Goal: Task Accomplishment & Management: Use online tool/utility

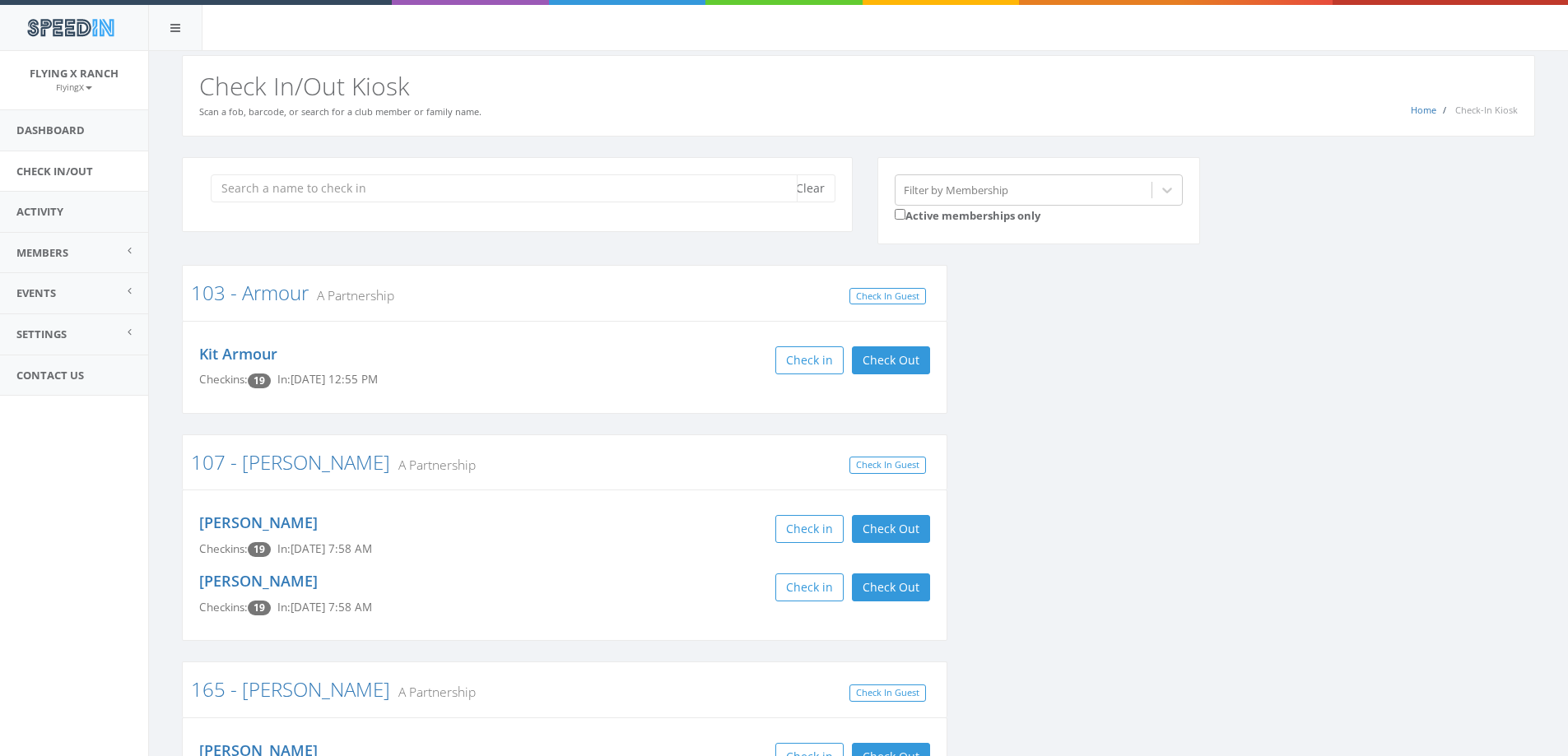
click at [255, 185] on input "search" at bounding box center [503, 188] width 587 height 28
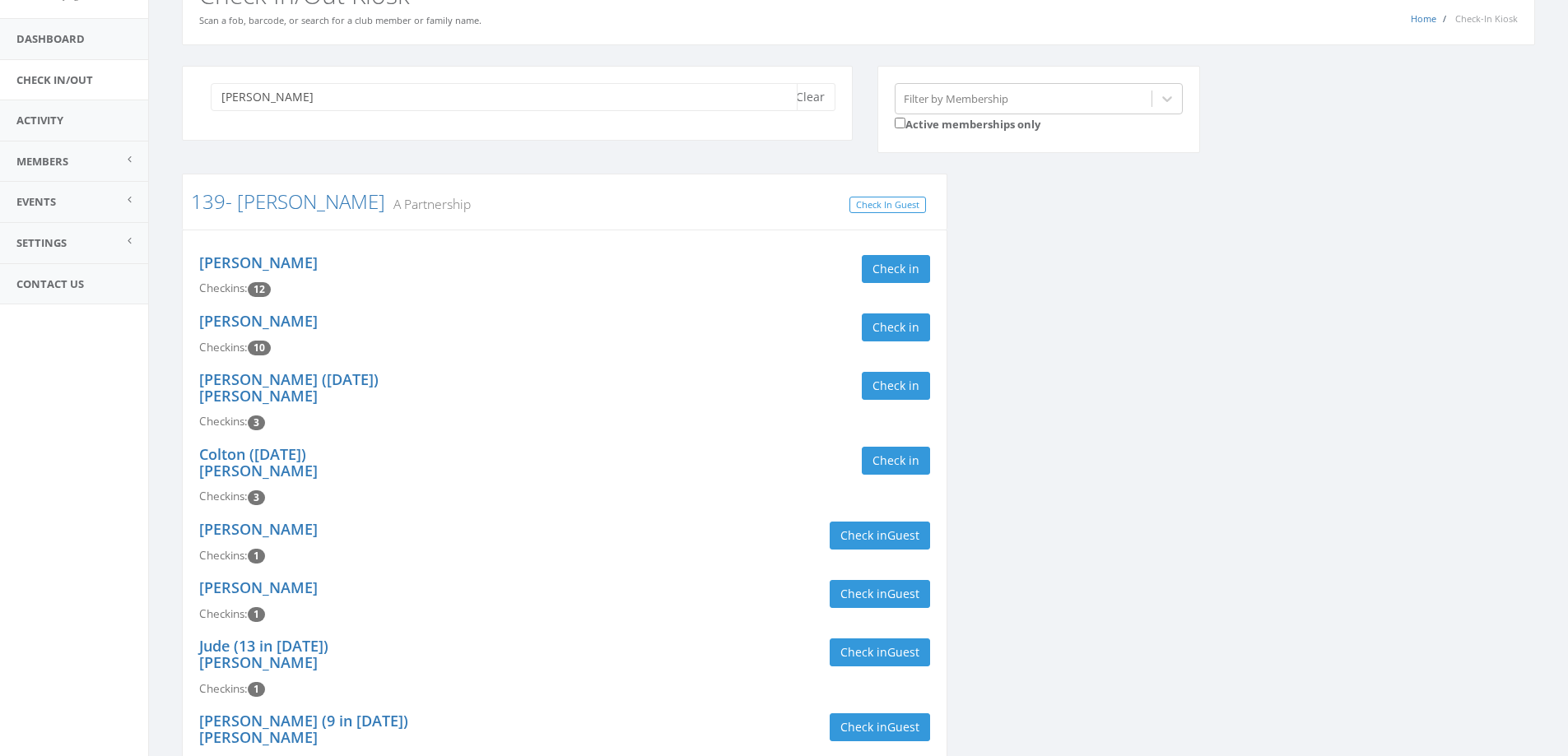
scroll to position [83, 0]
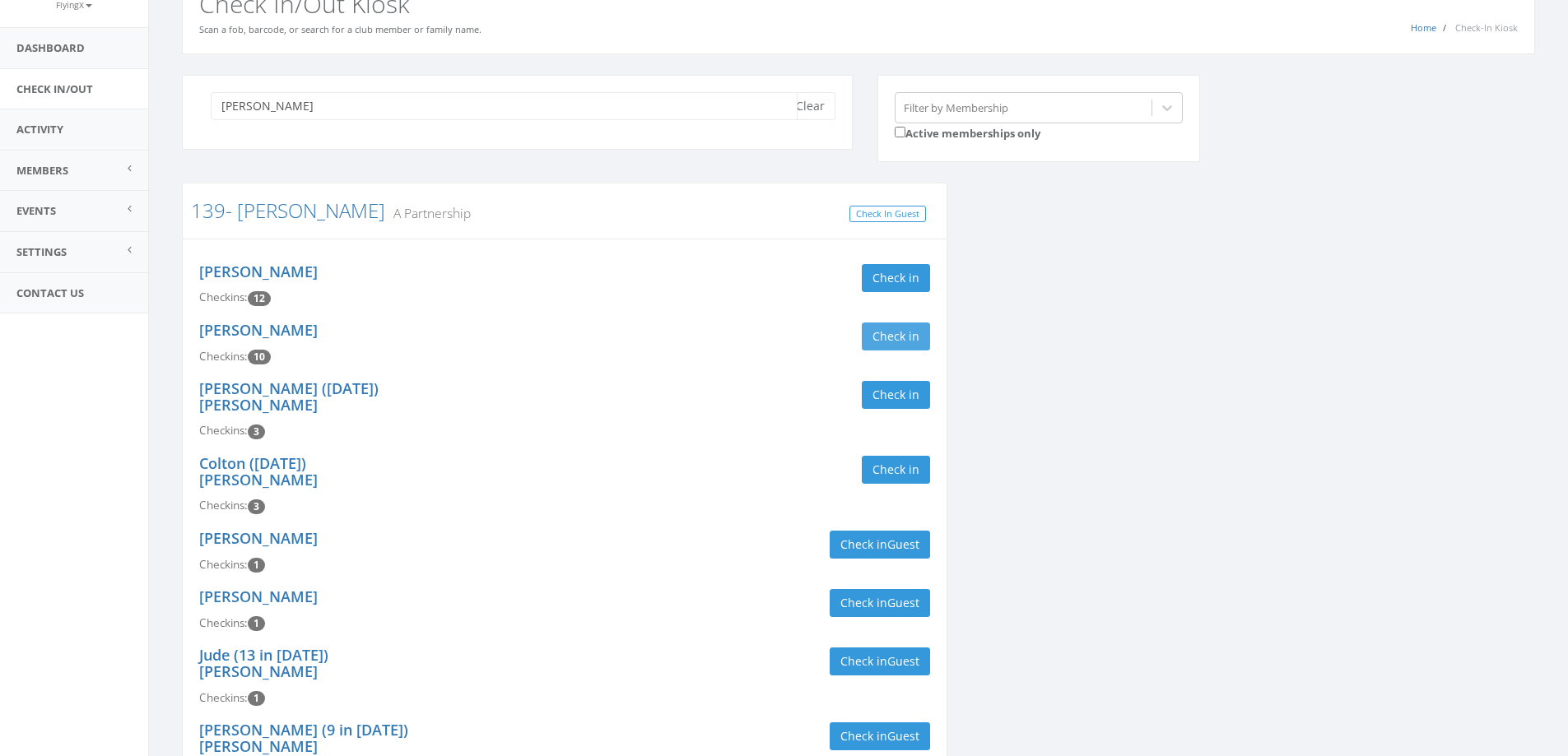
type input "[PERSON_NAME]"
click at [915, 343] on button "Check in" at bounding box center [896, 336] width 68 height 28
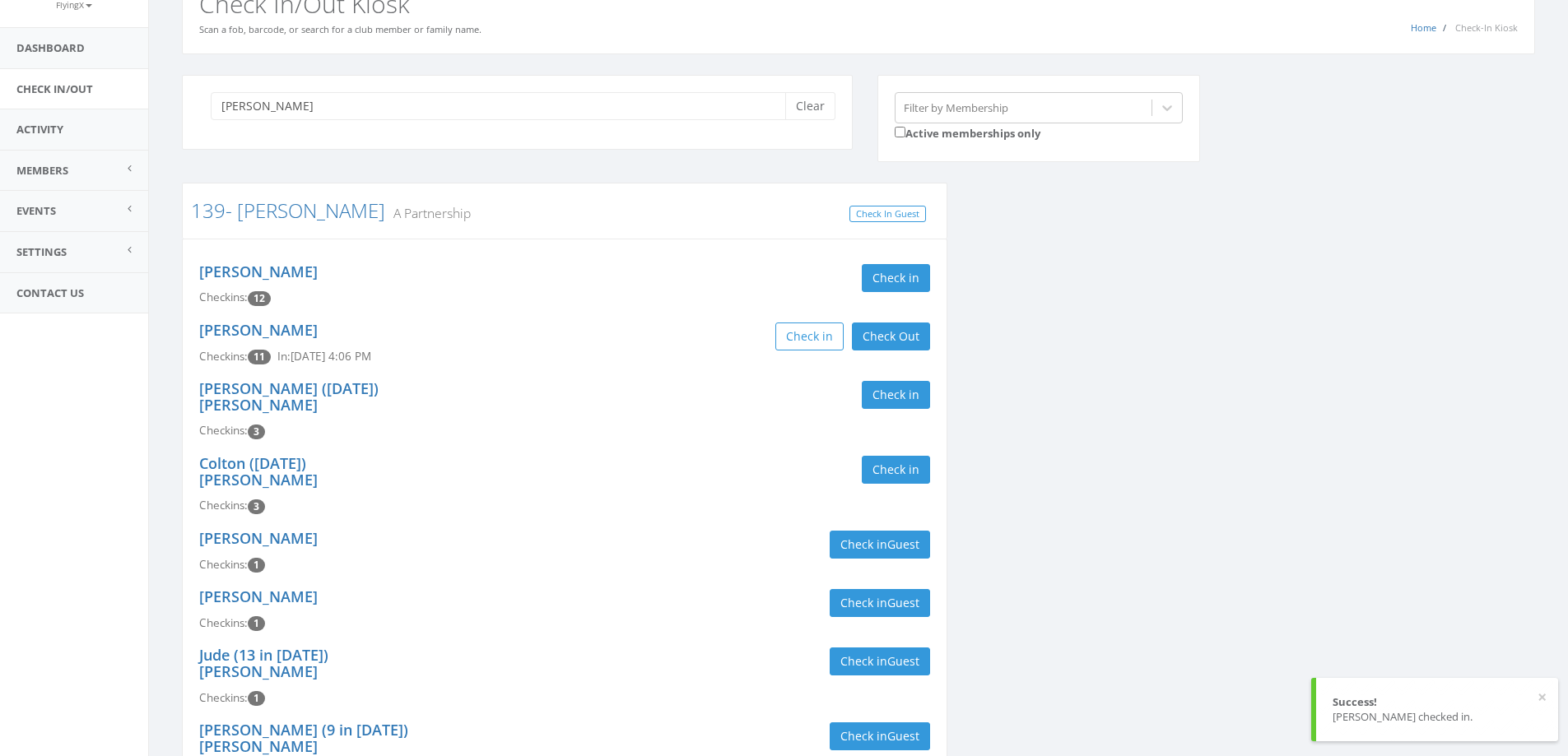
click at [600, 348] on div "Check in Check Out Check Out" at bounding box center [753, 336] width 353 height 28
click at [261, 219] on link "139- [PERSON_NAME]" at bounding box center [288, 210] width 194 height 27
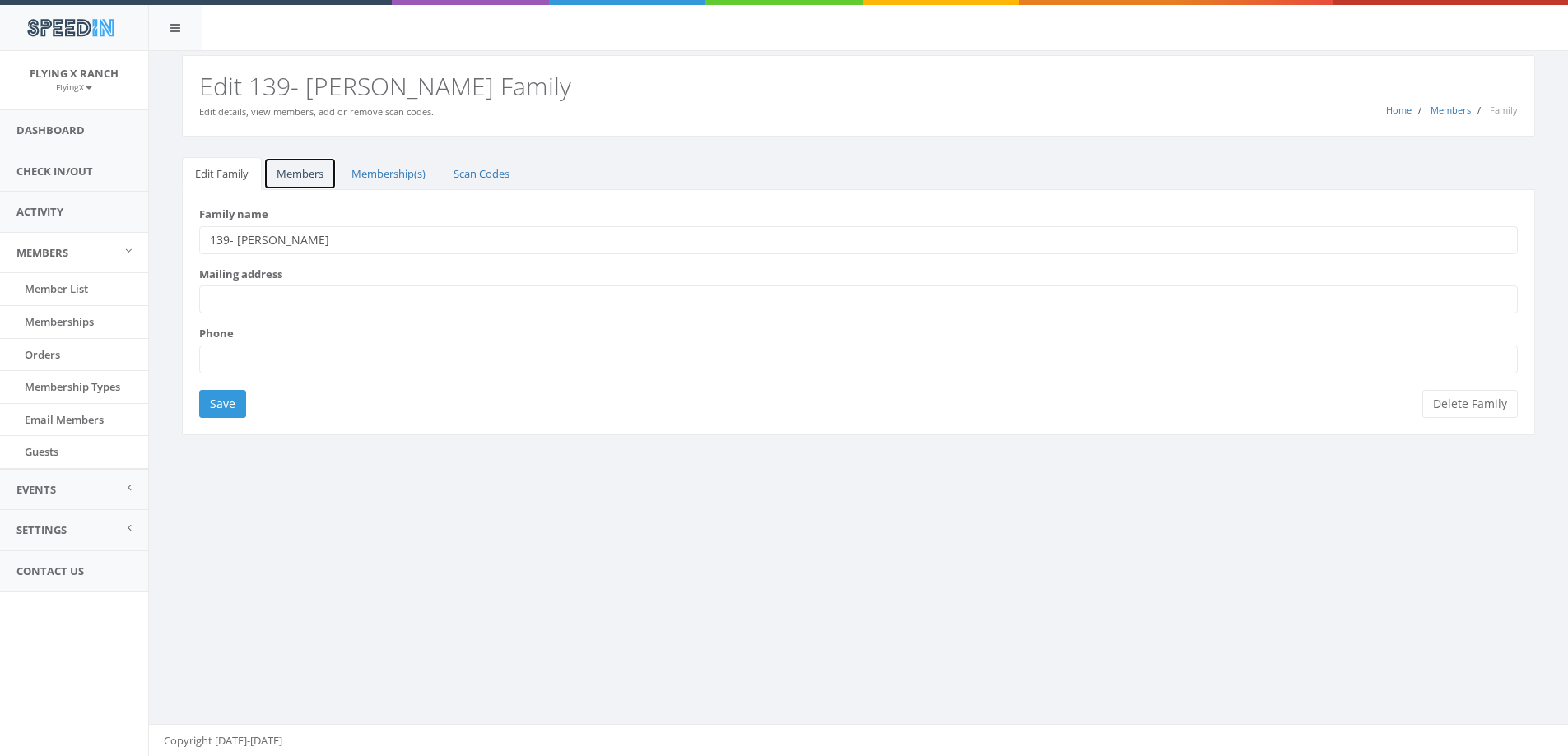
click at [300, 175] on link "Members" at bounding box center [300, 175] width 73 height 34
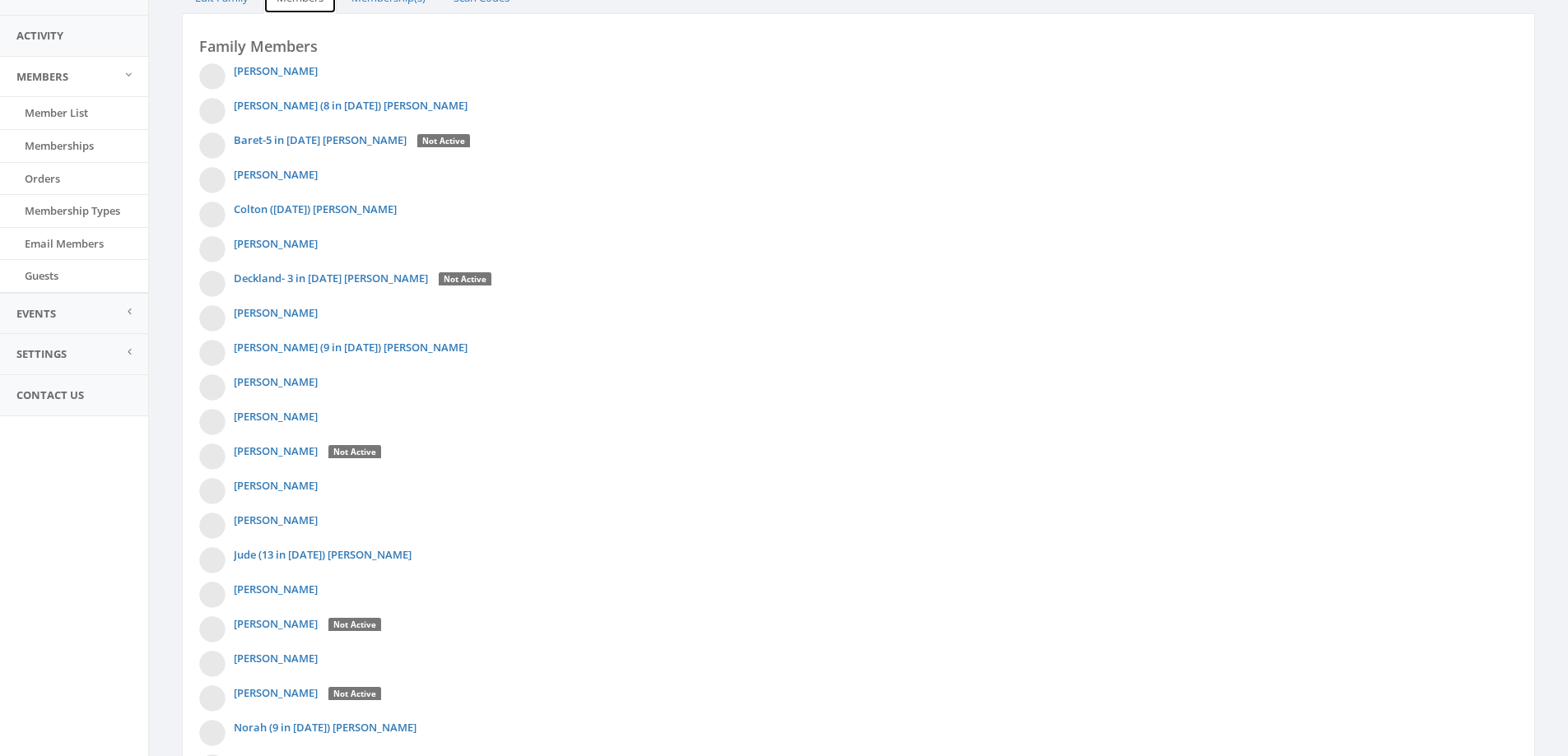
scroll to position [411, 0]
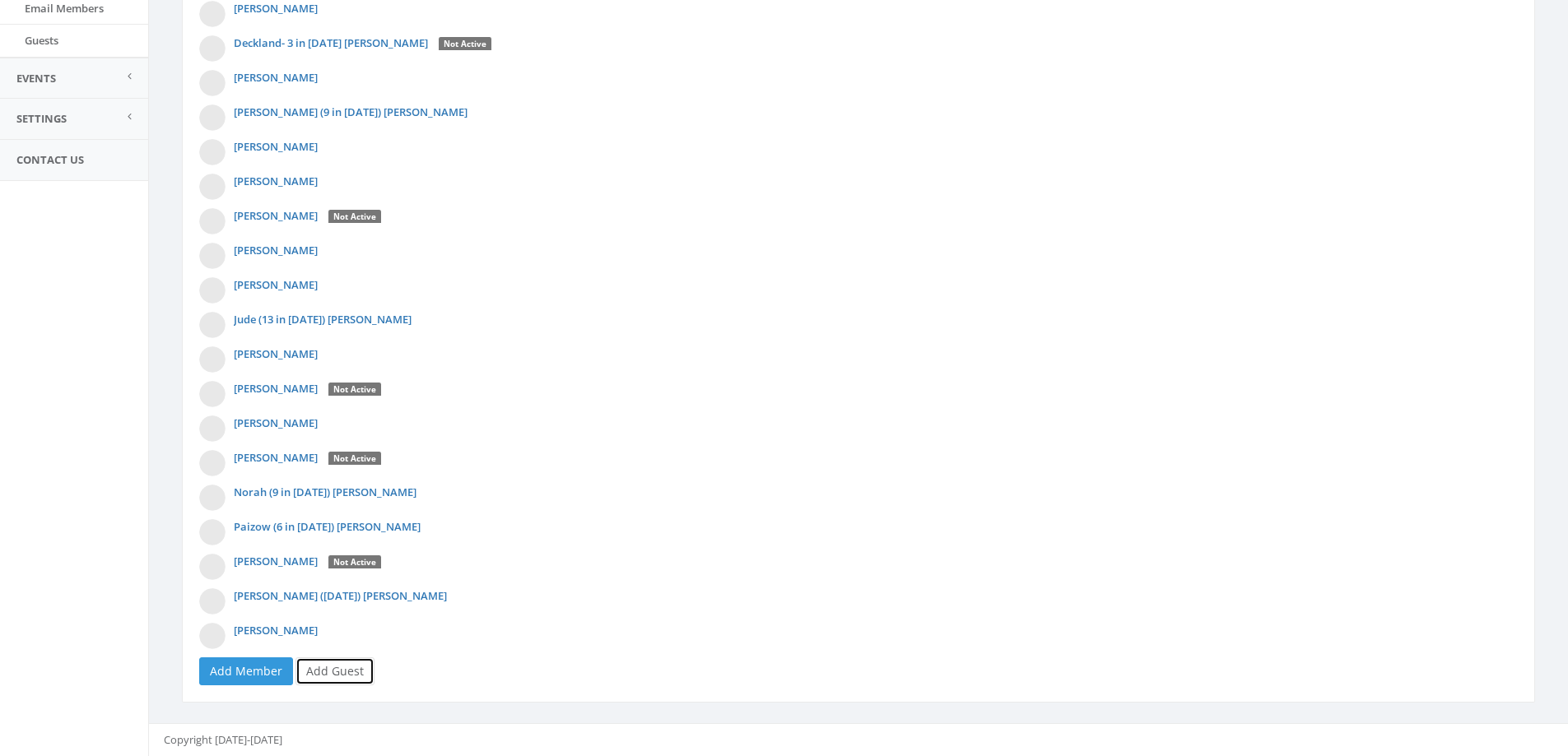
click at [319, 671] on link "Add Guest" at bounding box center [335, 671] width 79 height 28
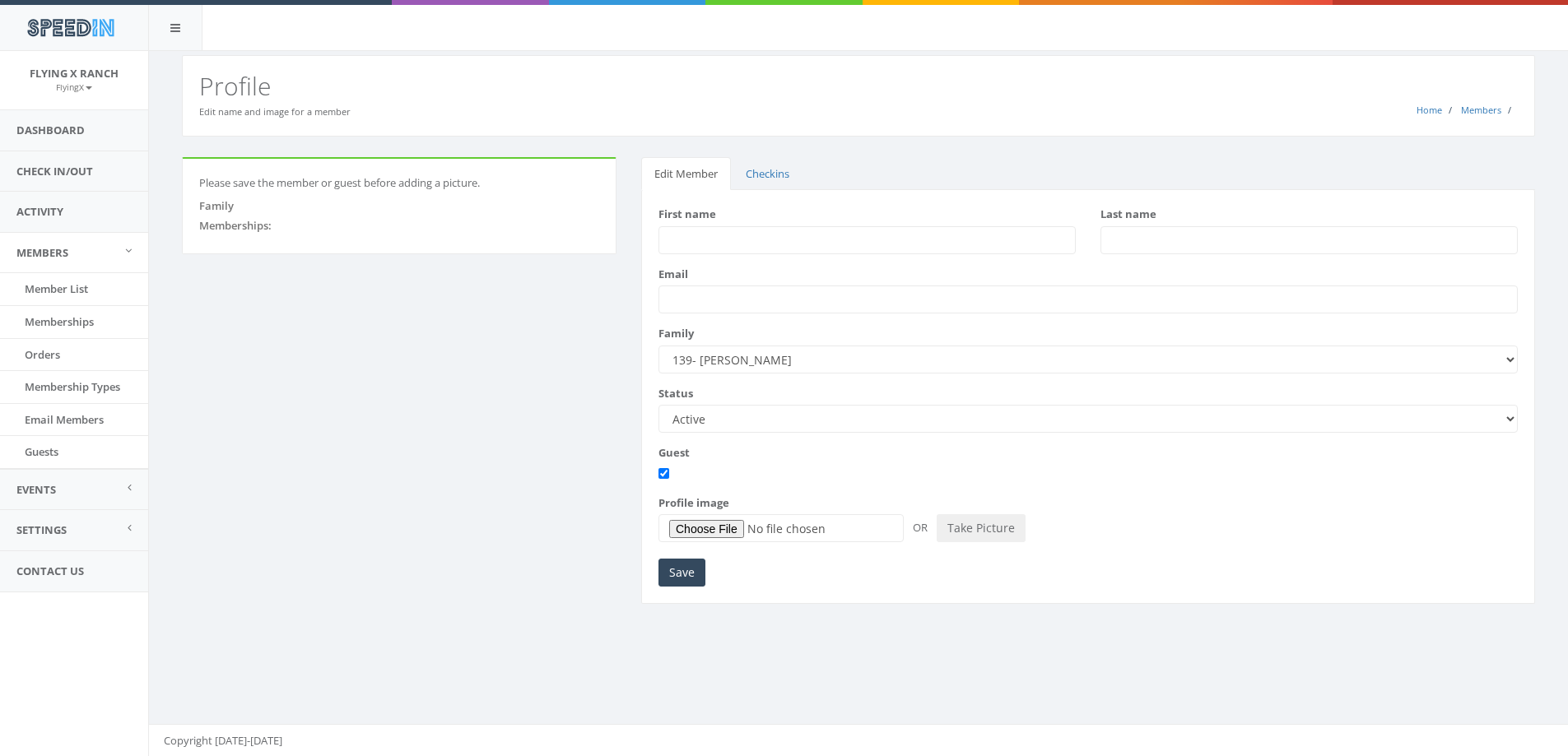
click at [716, 239] on input "First name" at bounding box center [867, 240] width 417 height 28
drag, startPoint x: 724, startPoint y: 239, endPoint x: 690, endPoint y: 241, distance: 34.1
click at [690, 241] on input "Mary Ann" at bounding box center [867, 240] width 417 height 28
type input "Marianne"
type input "Pack"
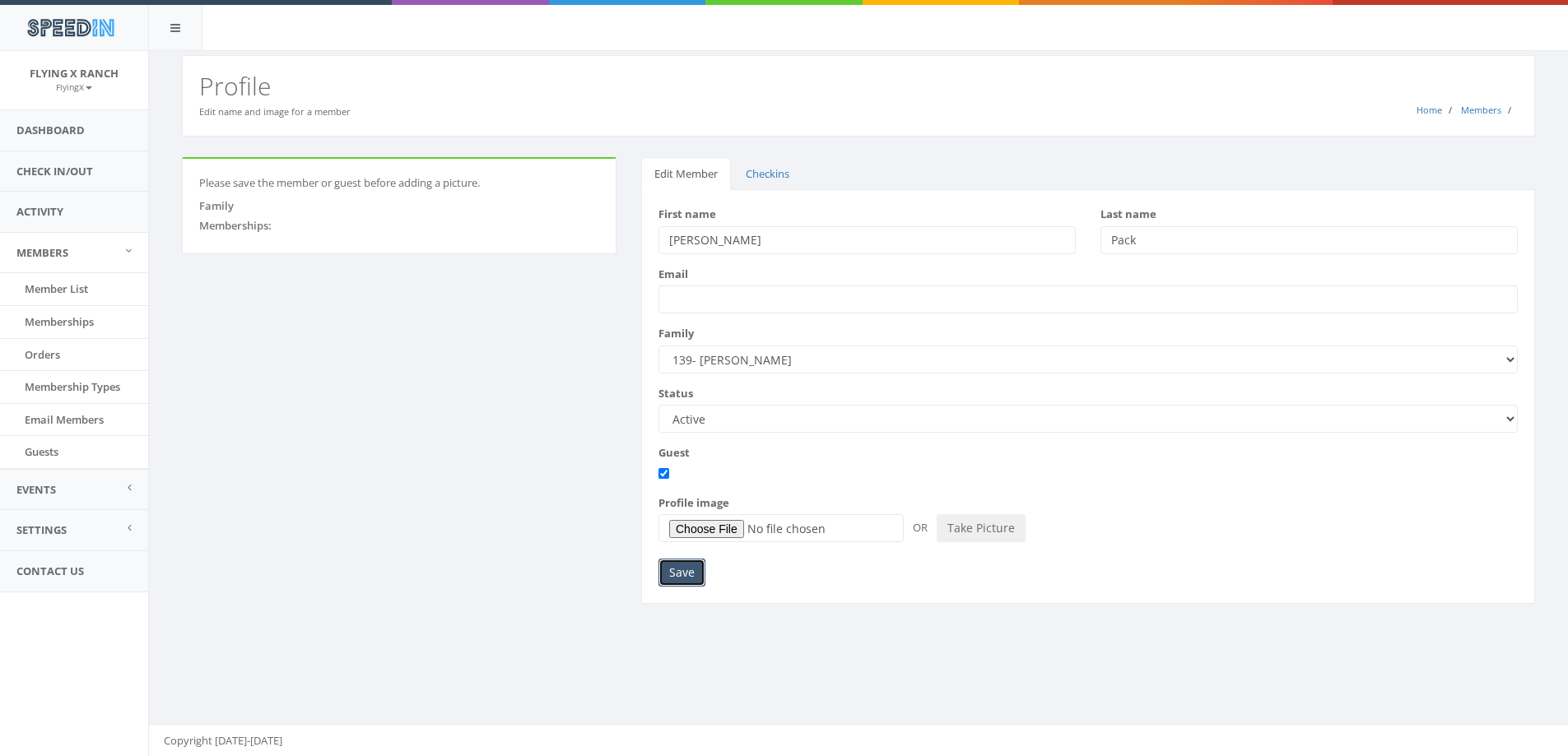
click at [685, 569] on input "Save" at bounding box center [681, 572] width 47 height 28
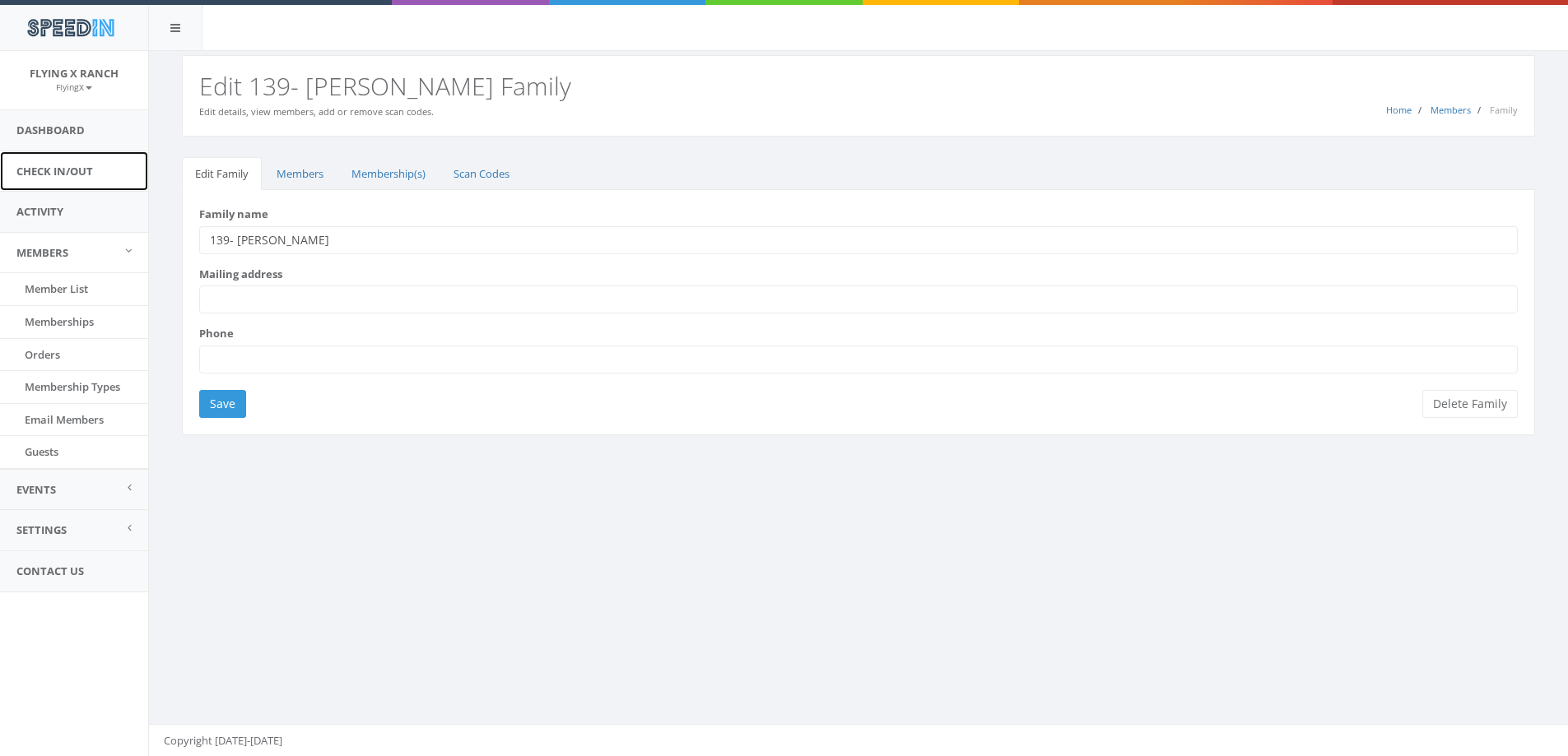
click at [75, 173] on link "Check In/Out" at bounding box center [74, 171] width 148 height 40
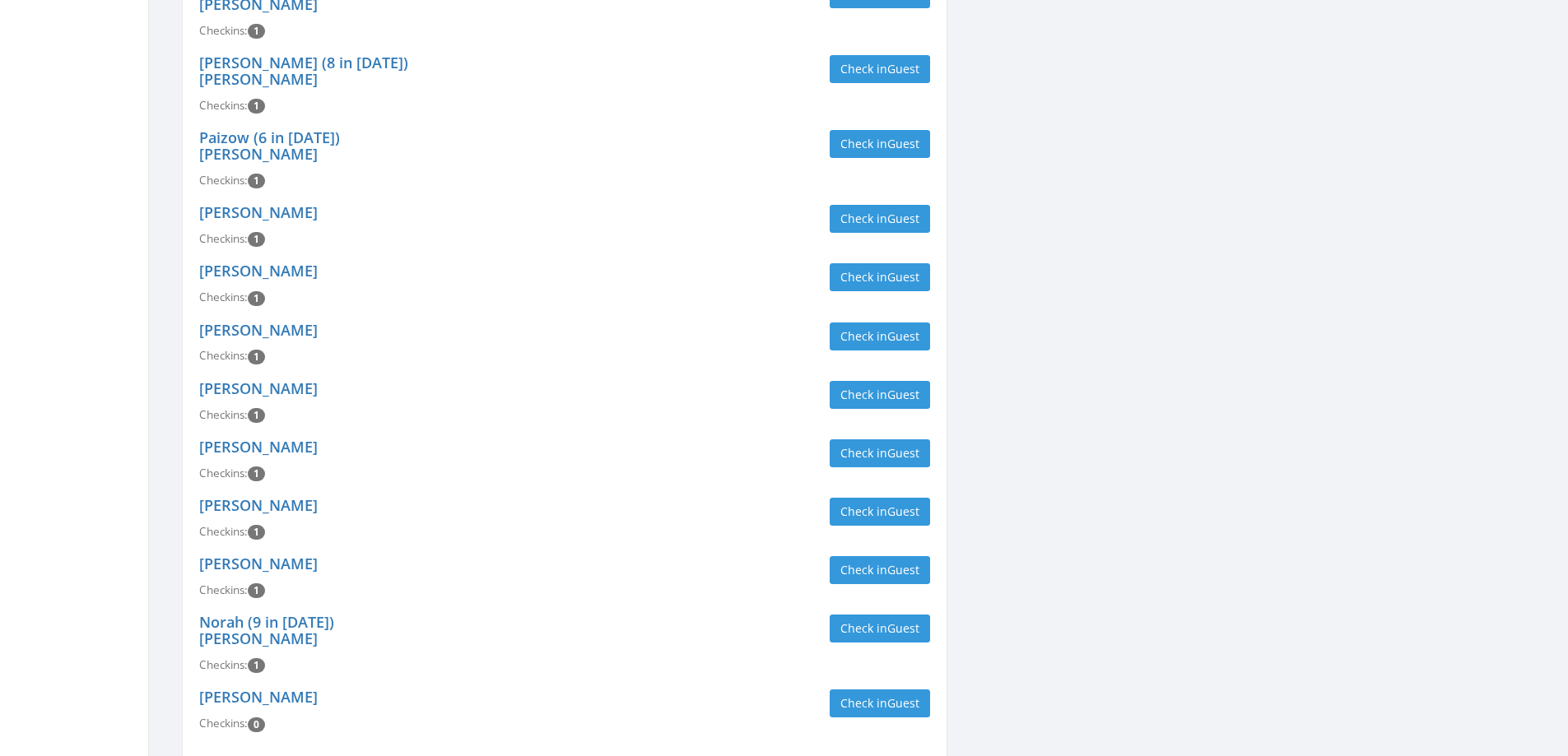
scroll to position [1069, 0]
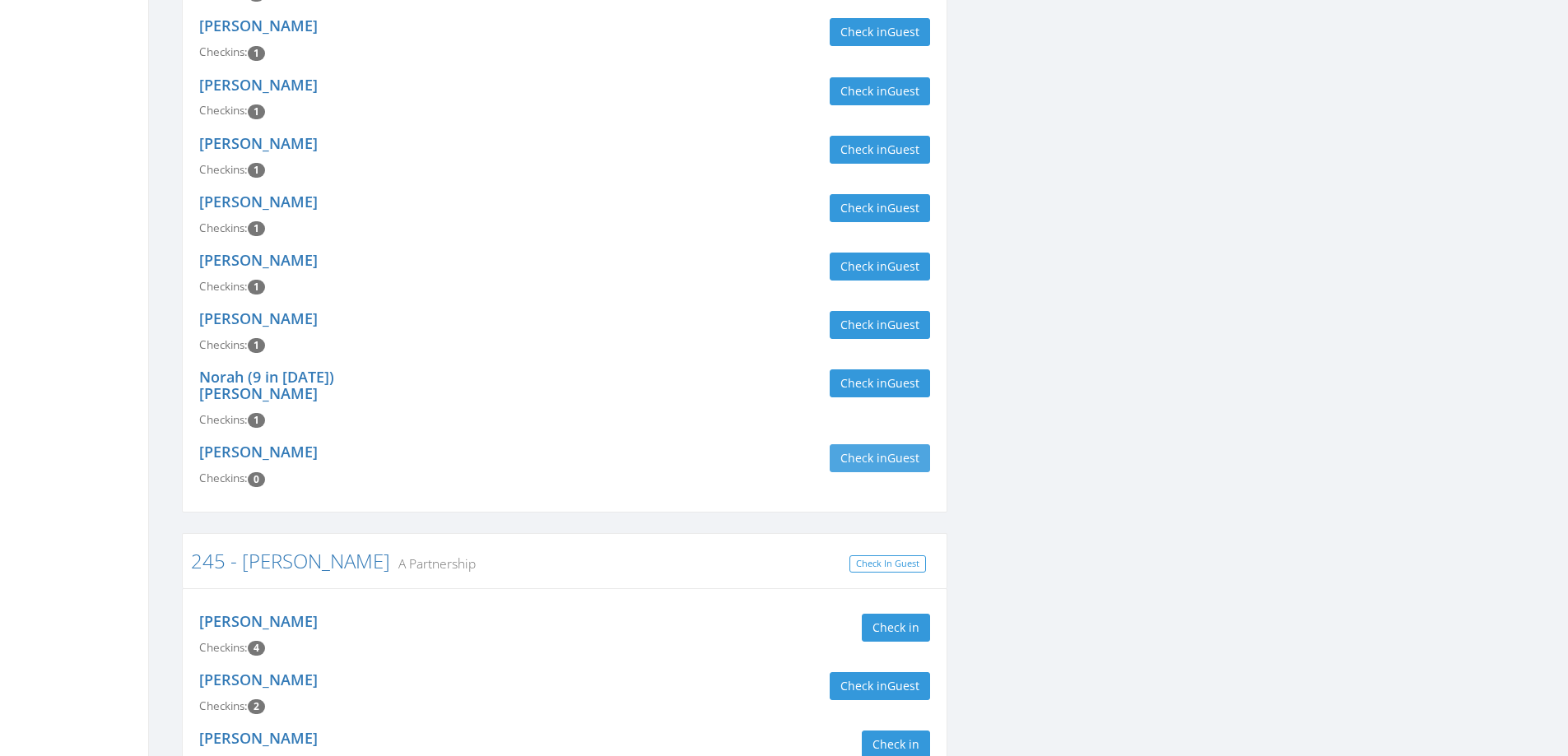
type input "[PERSON_NAME]"
click at [865, 444] on button "Check in Guest" at bounding box center [880, 458] width 101 height 28
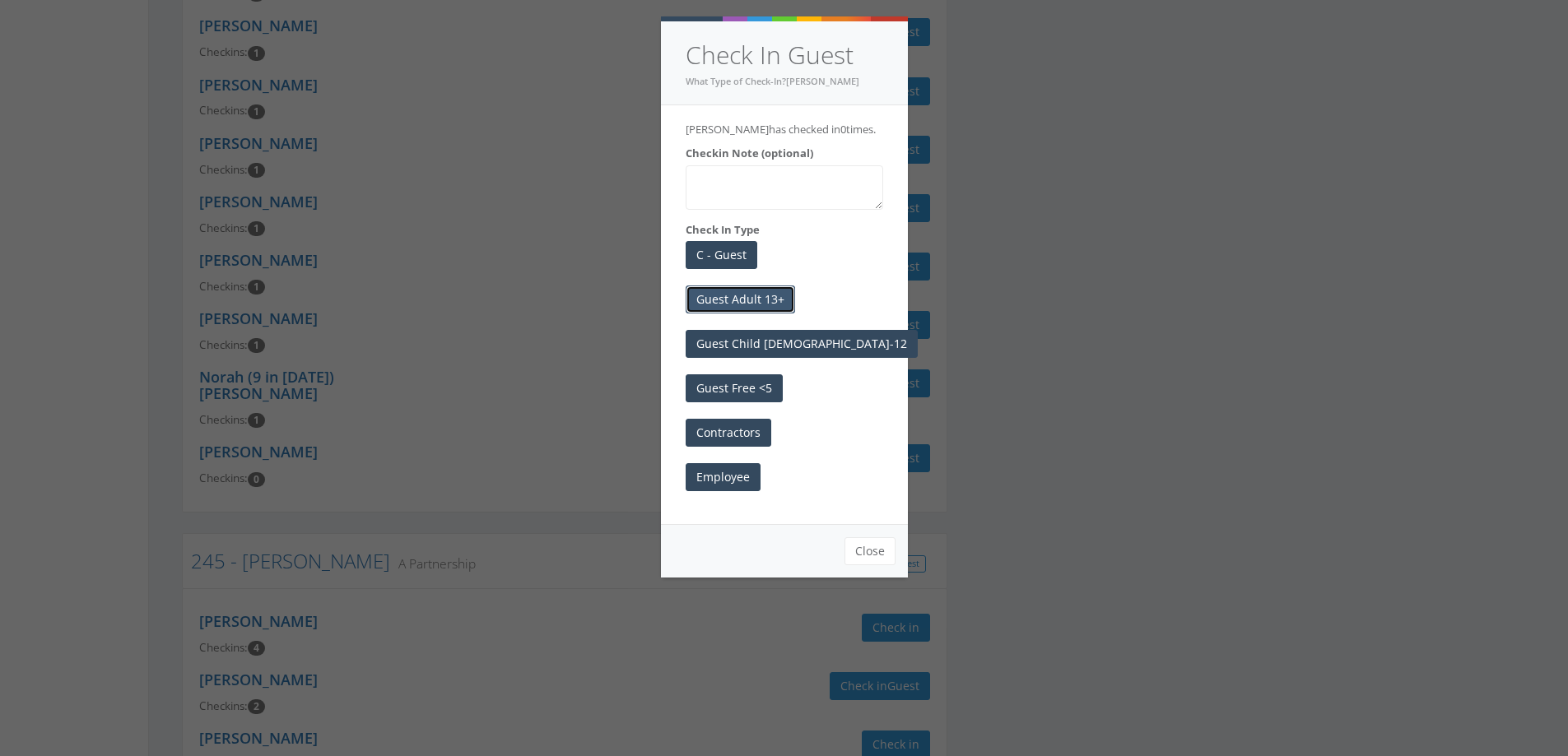
click at [766, 296] on button "Guest Adult 13+" at bounding box center [740, 299] width 110 height 28
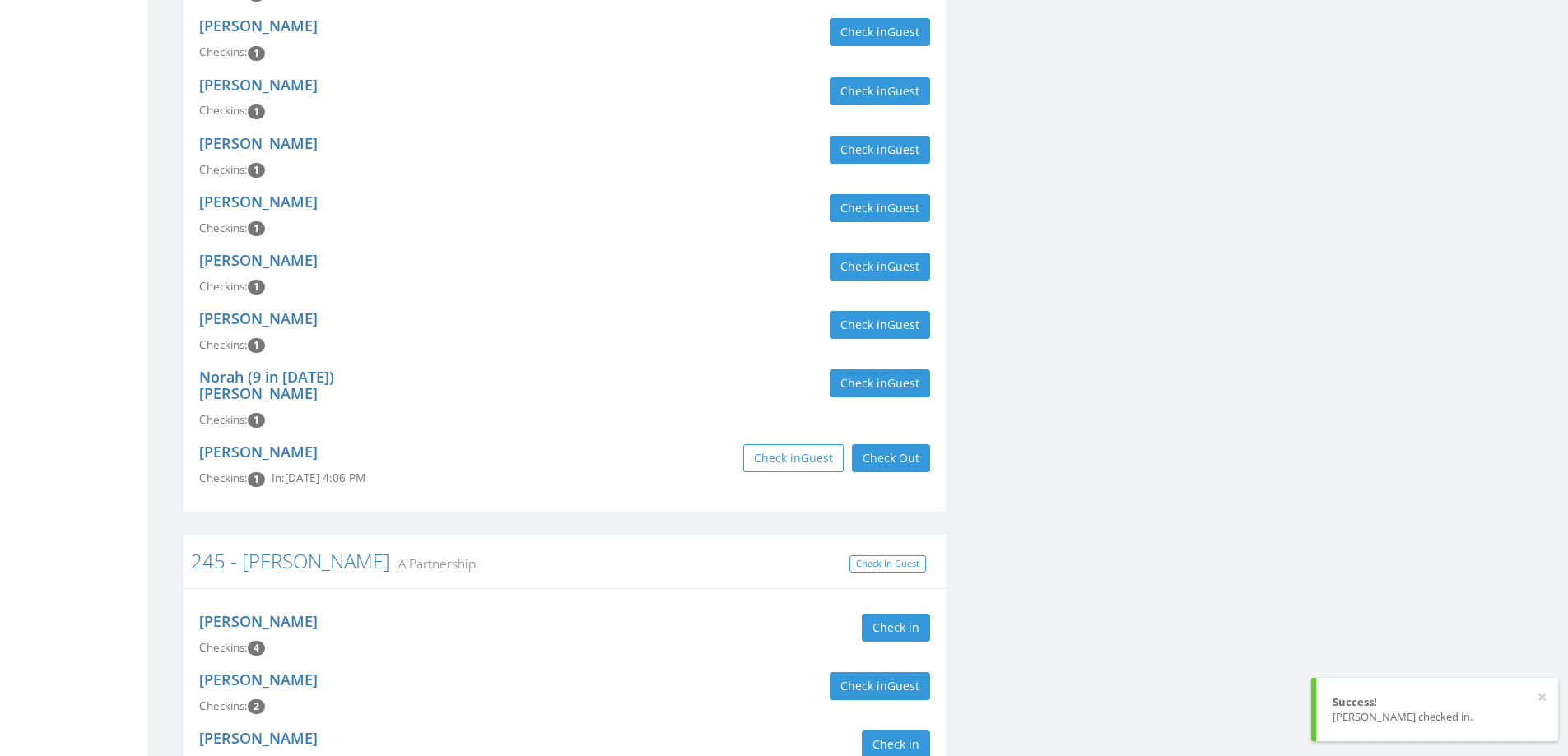
click at [670, 361] on div "Norah (9 in [DATE]) [PERSON_NAME] Checkins: 1 Check in Guest" at bounding box center [564, 398] width 755 height 75
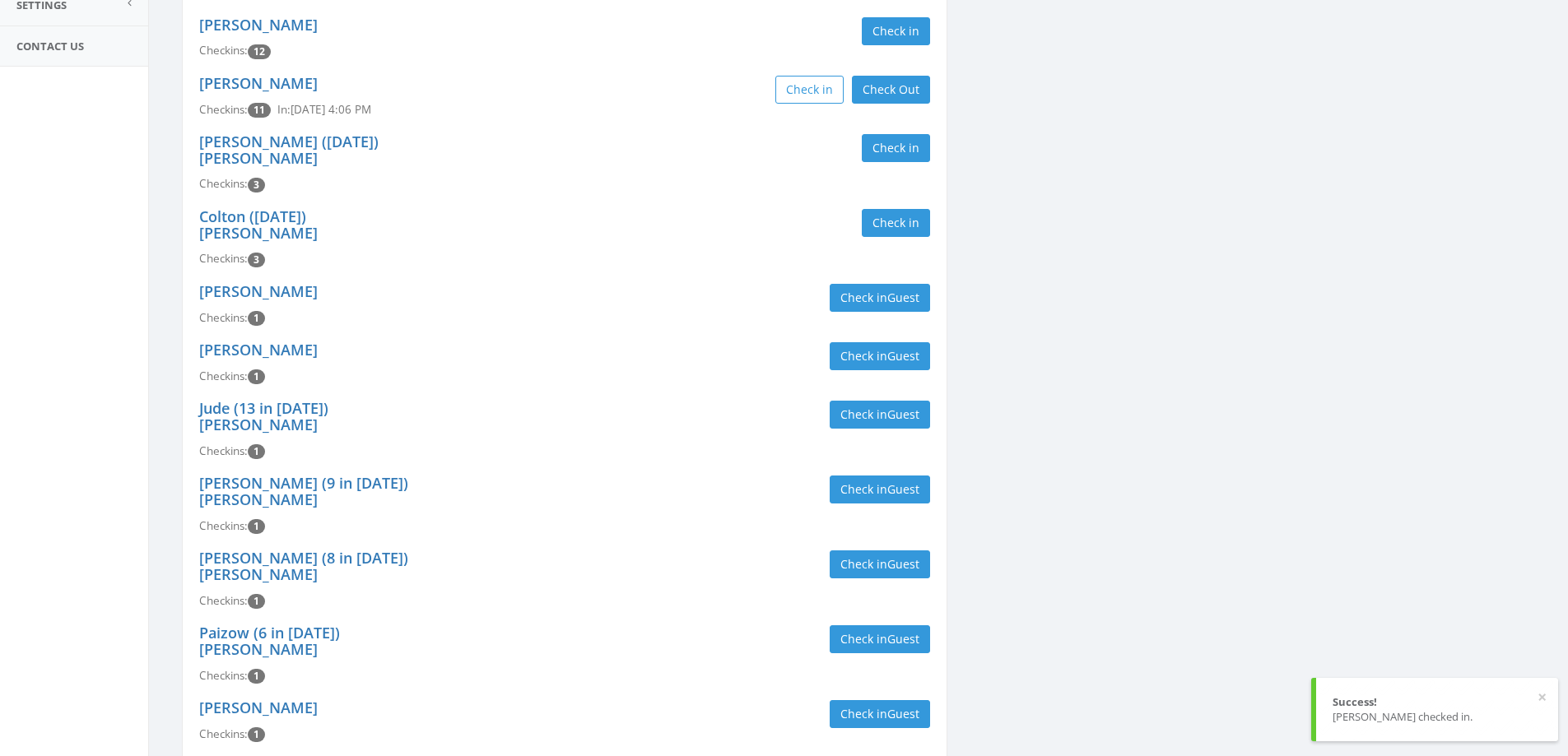
scroll to position [0, 0]
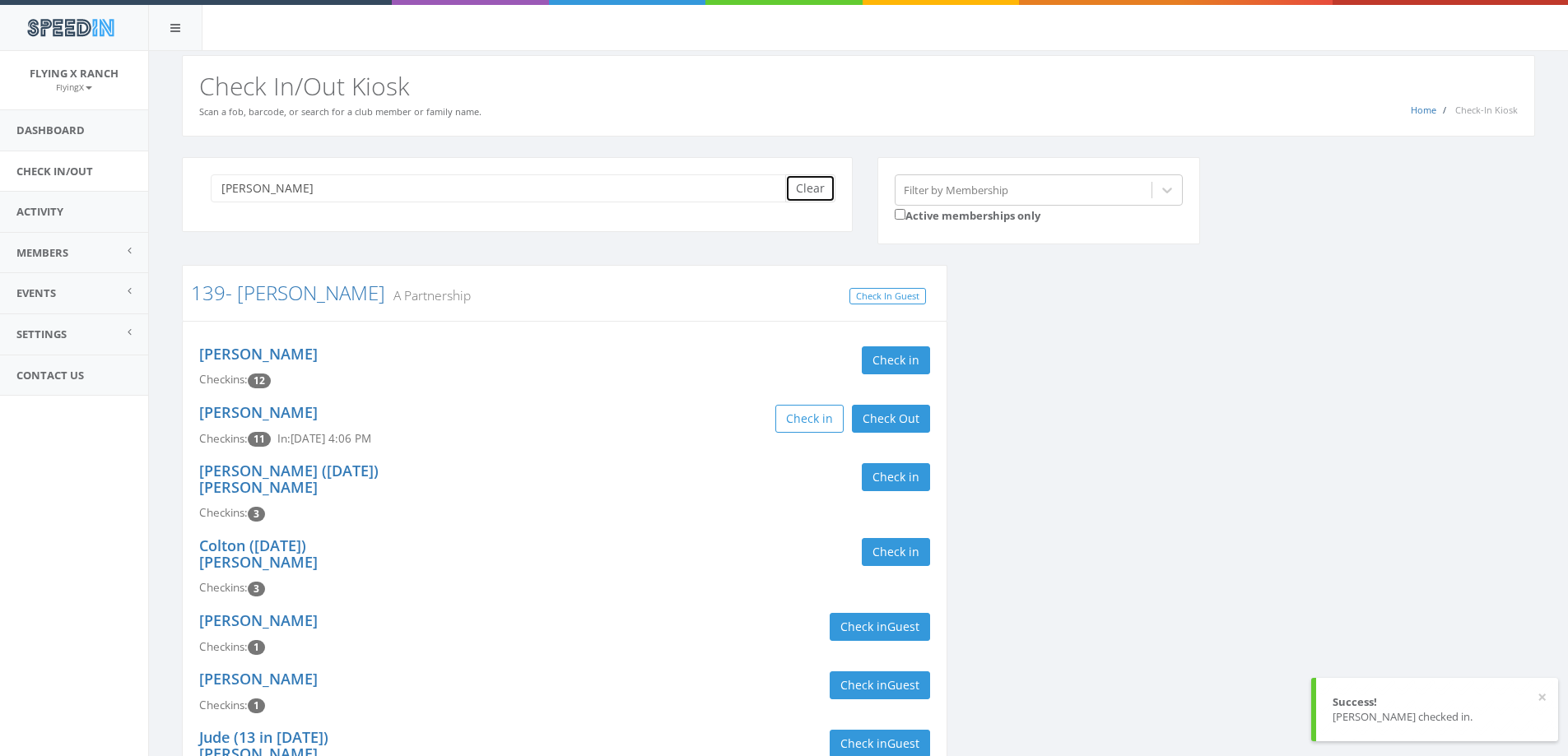
click at [813, 192] on button "Clear" at bounding box center [810, 188] width 50 height 28
